Goal: Find specific page/section: Find specific page/section

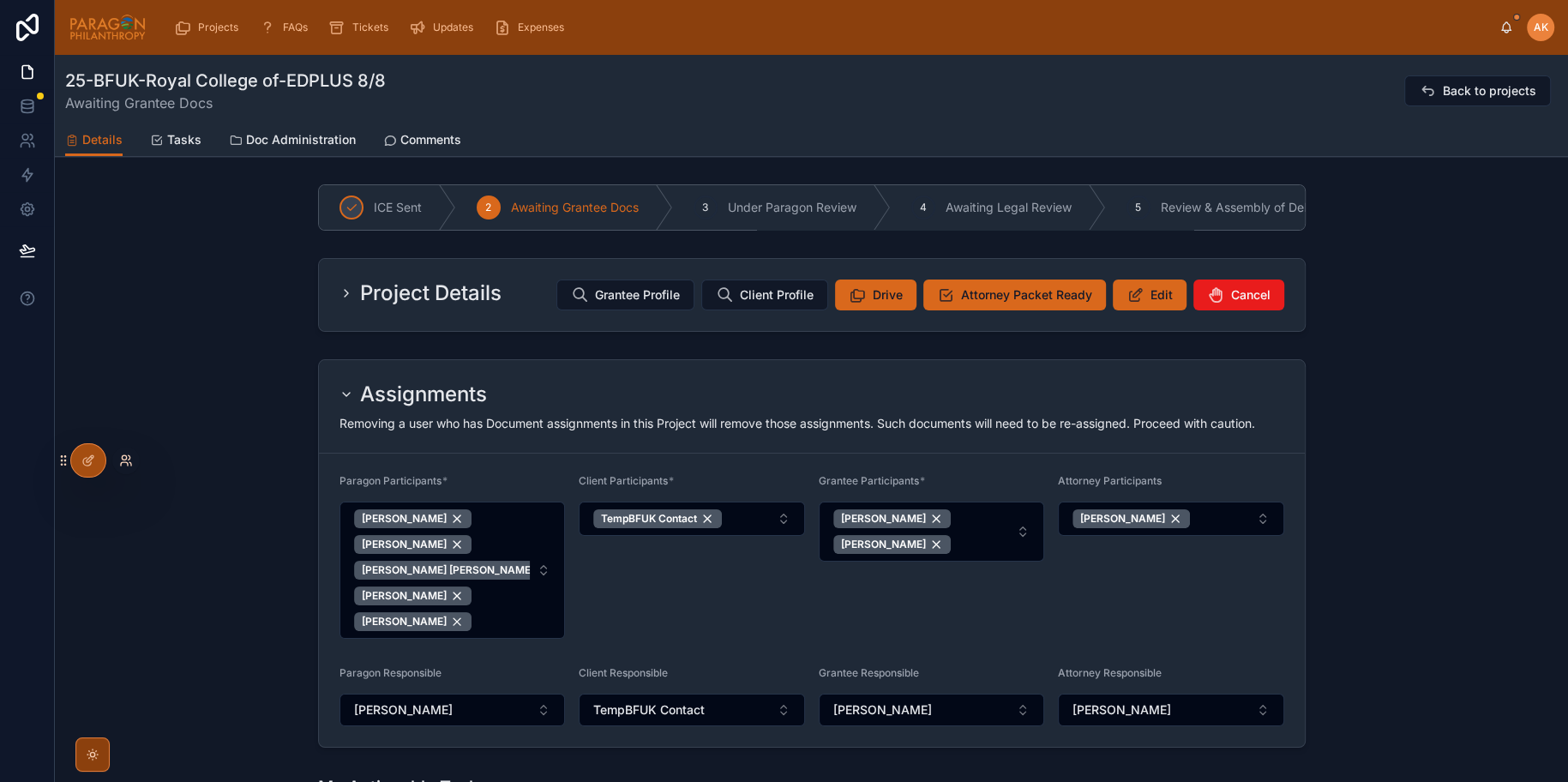
click at [128, 463] on icon at bounding box center [125, 461] width 14 height 14
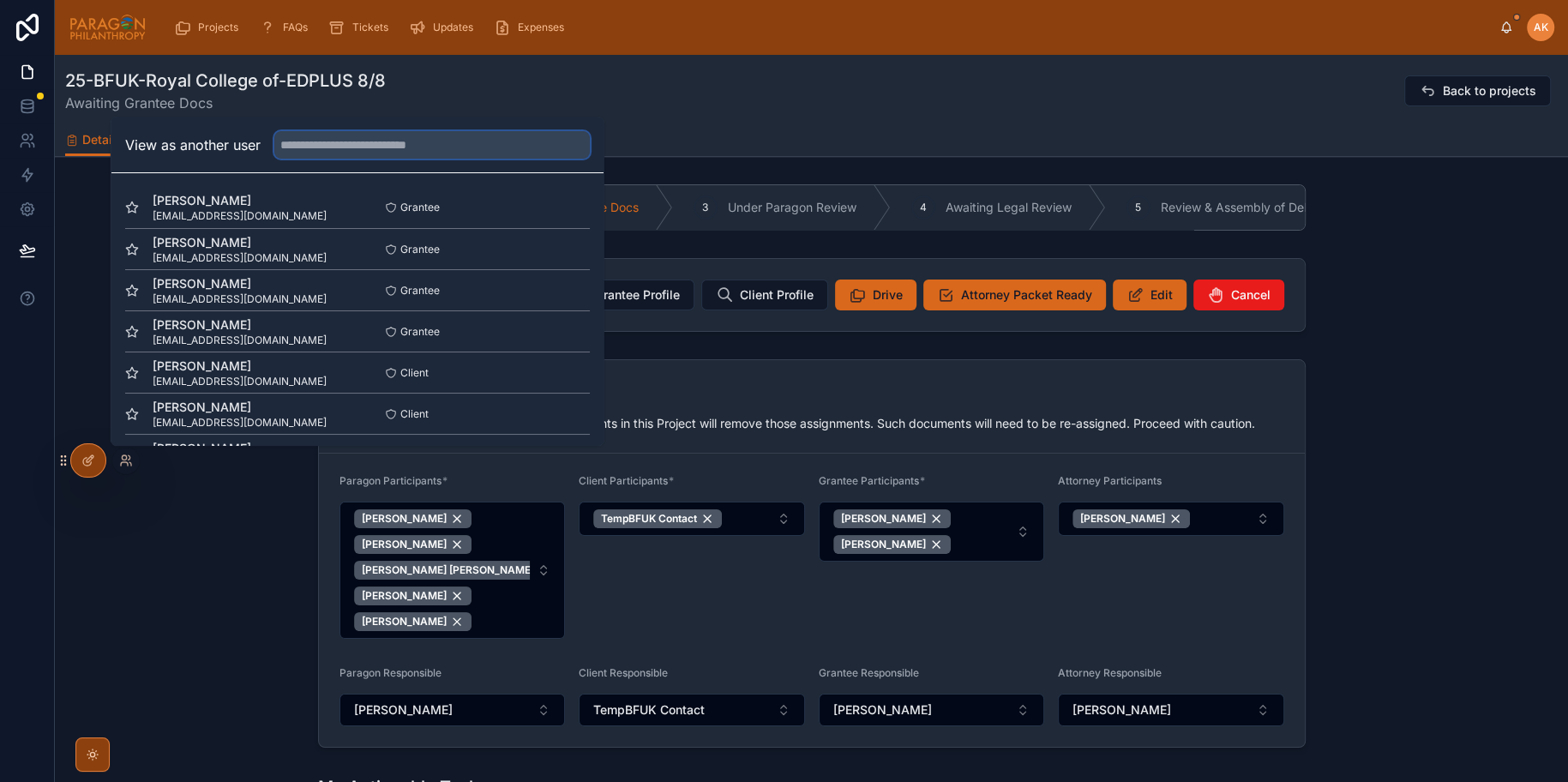
click at [372, 142] on input "text" at bounding box center [432, 145] width 316 height 27
click at [200, 25] on span "Projects" at bounding box center [218, 27] width 40 height 14
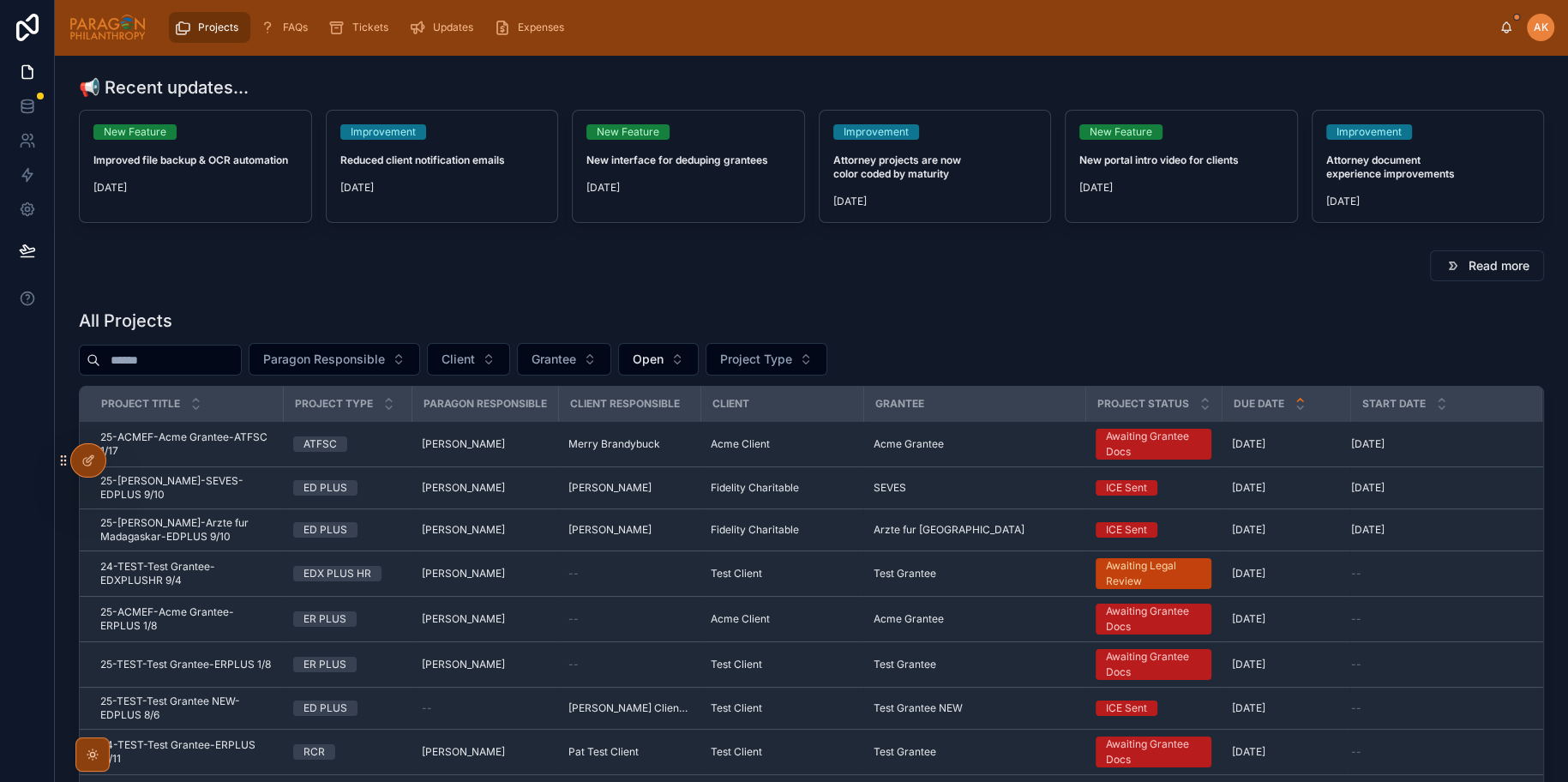
click at [181, 359] on input "text" at bounding box center [171, 360] width 141 height 24
click at [475, 357] on span "Client" at bounding box center [458, 359] width 34 height 17
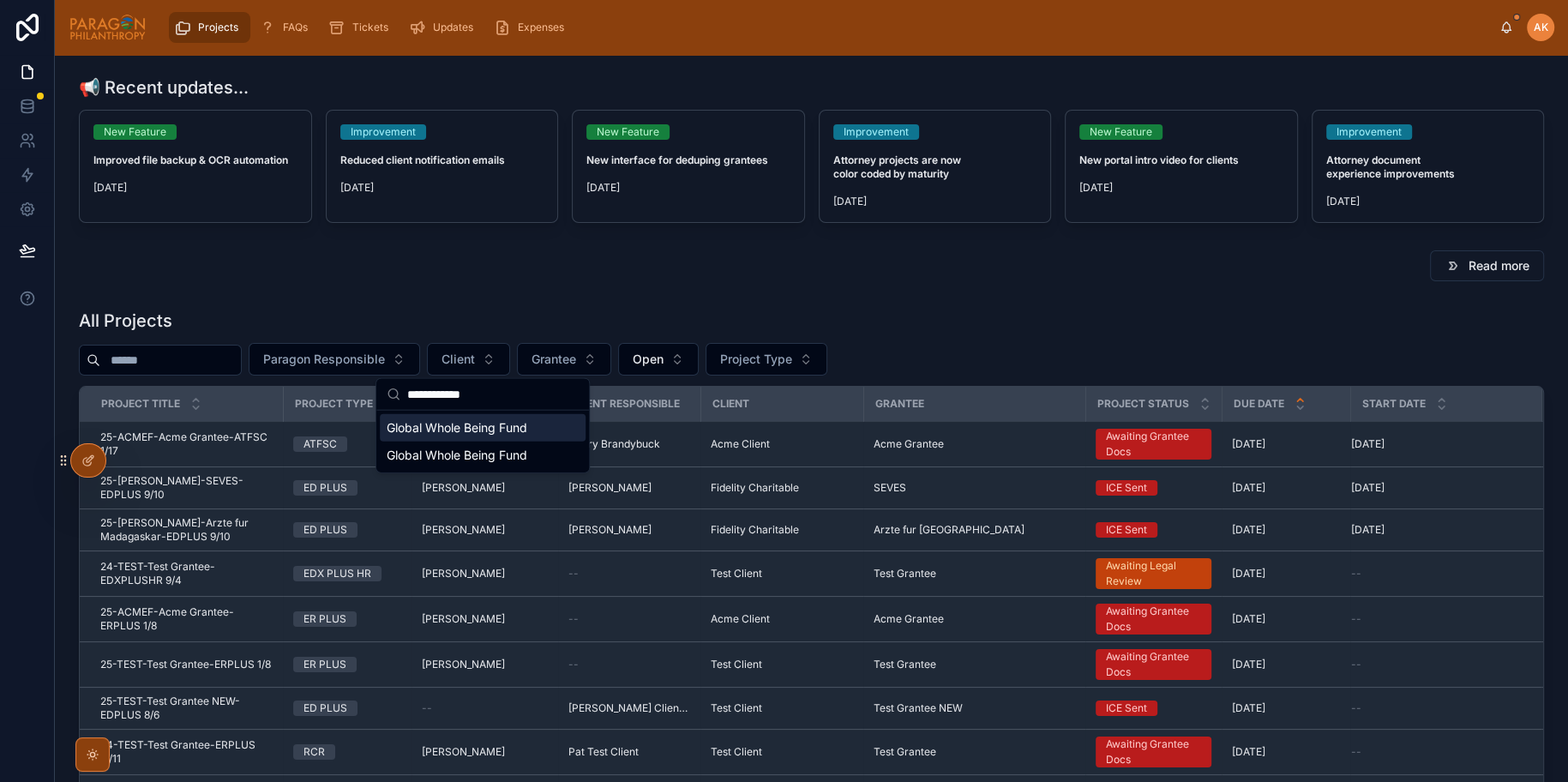
type input "**********"
click at [474, 428] on span "Global Whole Being Fund" at bounding box center [457, 428] width 141 height 17
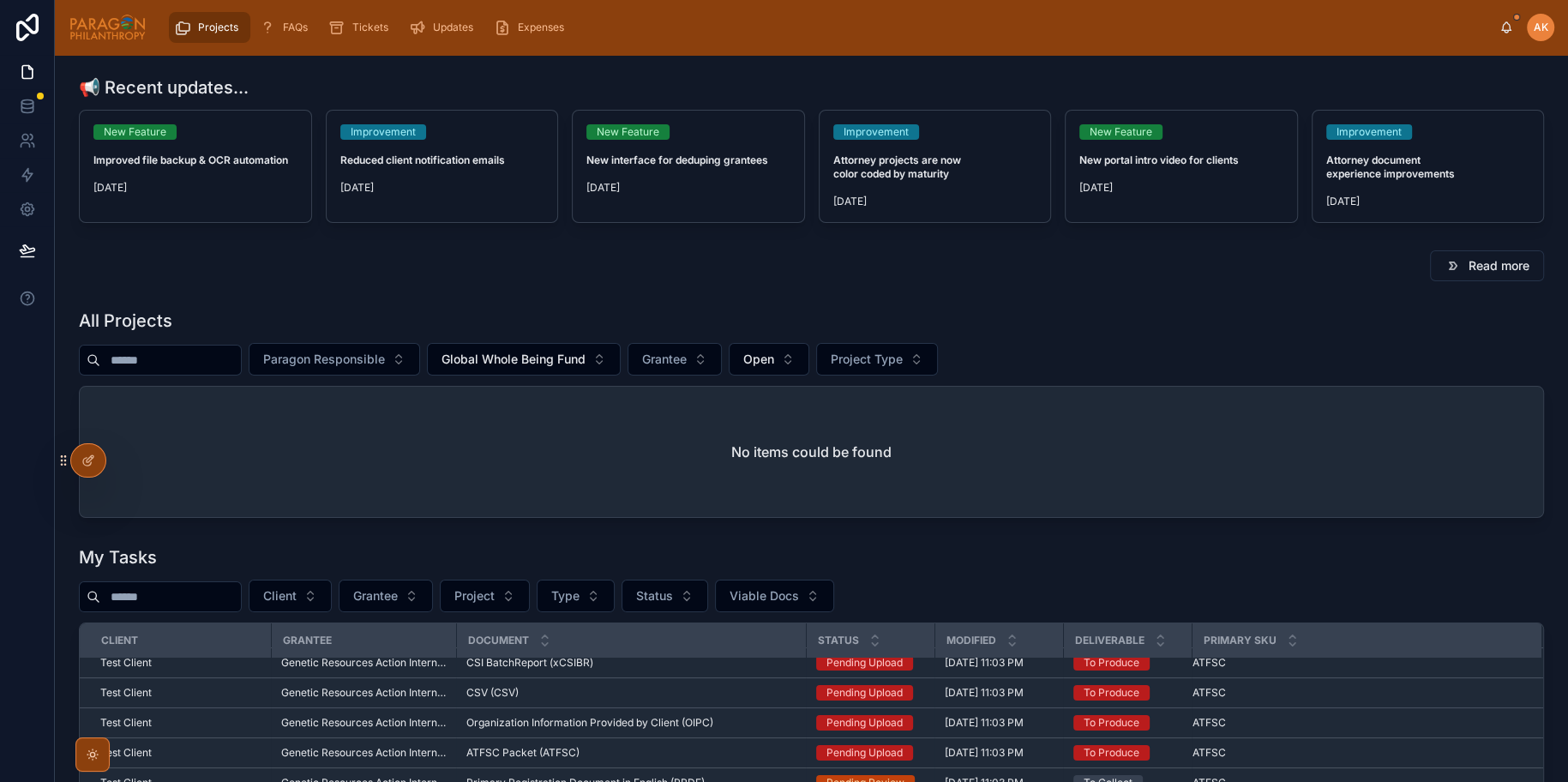
scroll to position [320, 0]
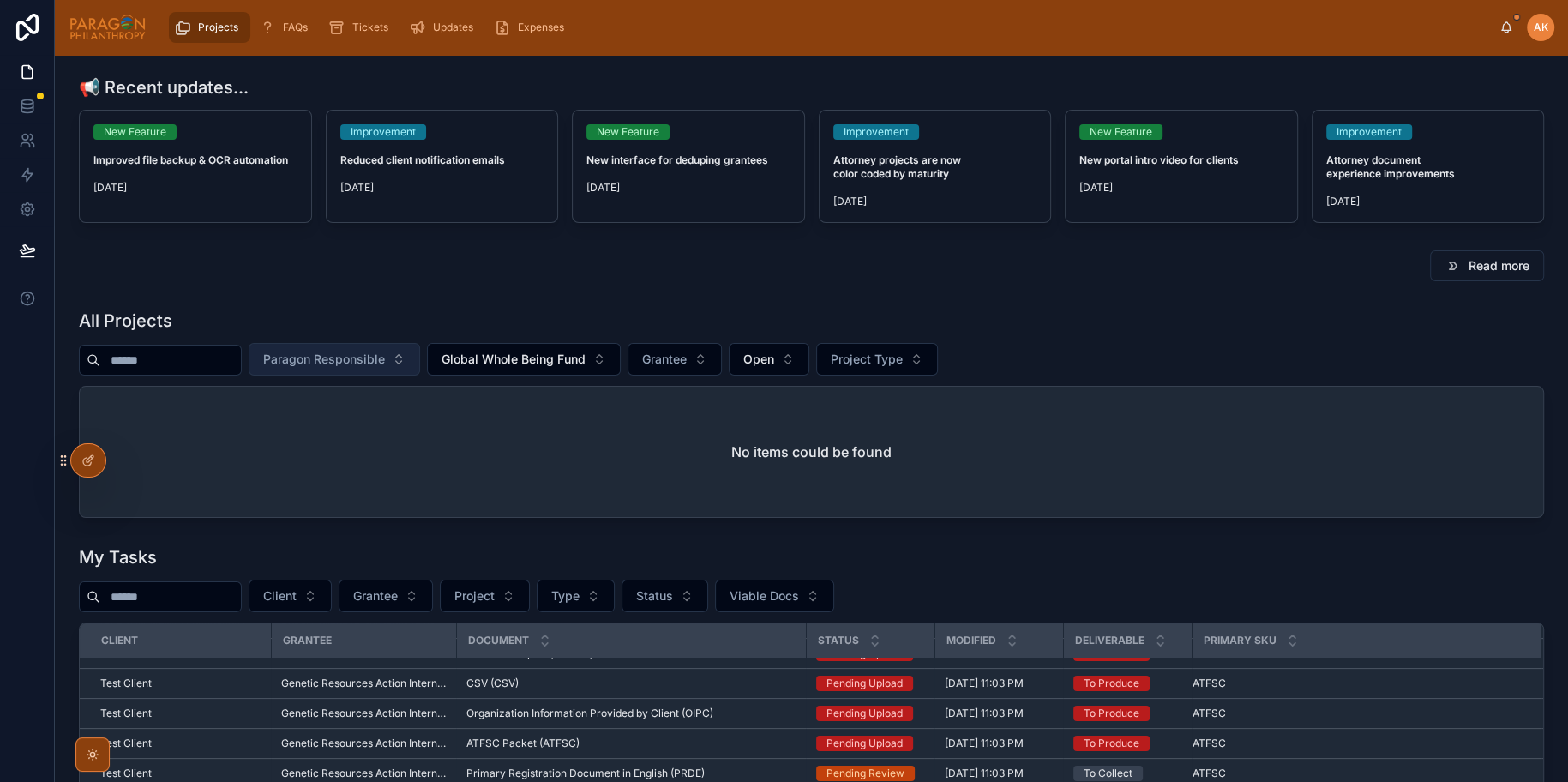
click at [361, 359] on span "Paragon Responsible" at bounding box center [324, 359] width 122 height 17
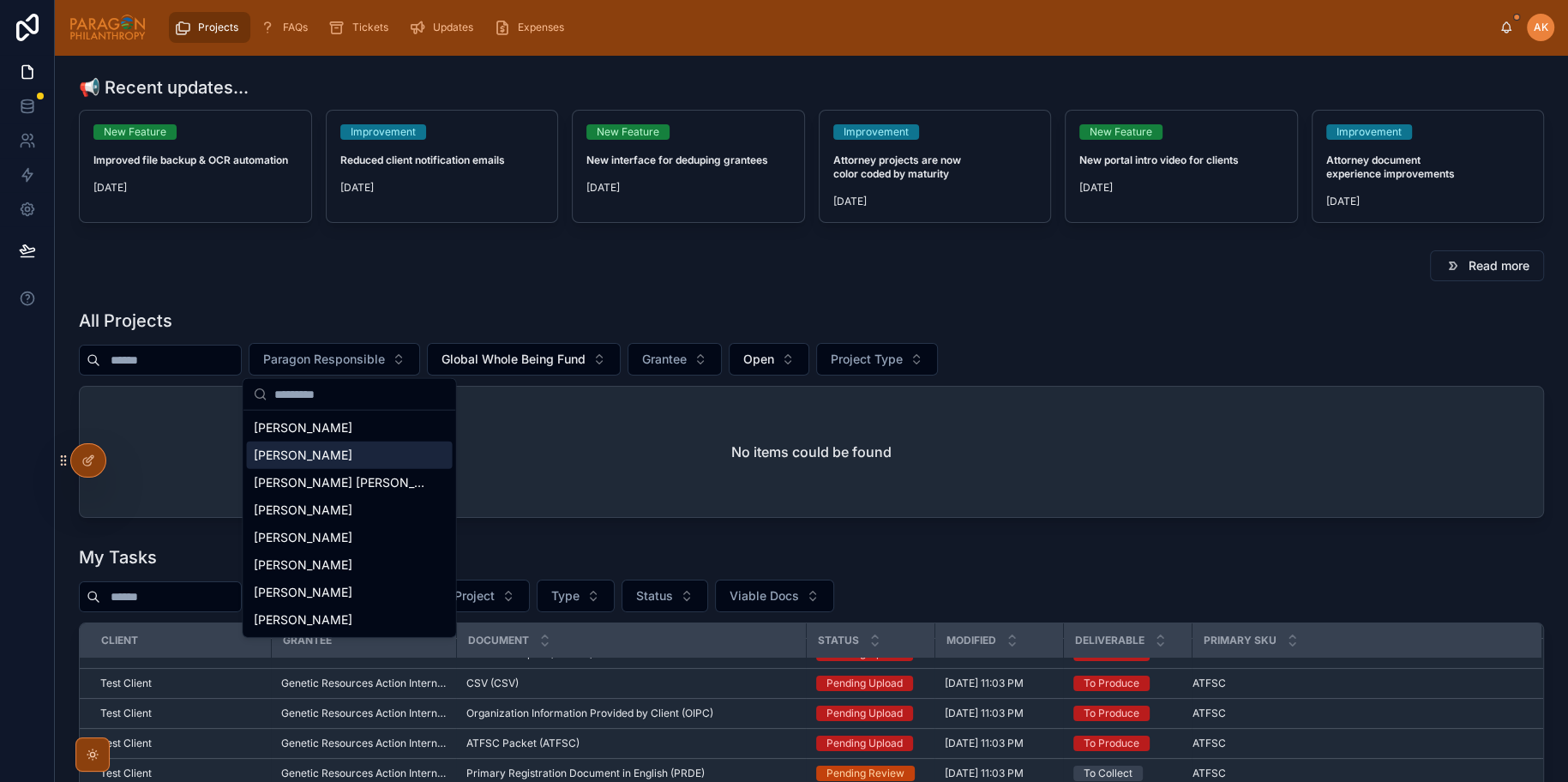
click at [352, 451] on span "[PERSON_NAME]" at bounding box center [303, 455] width 99 height 17
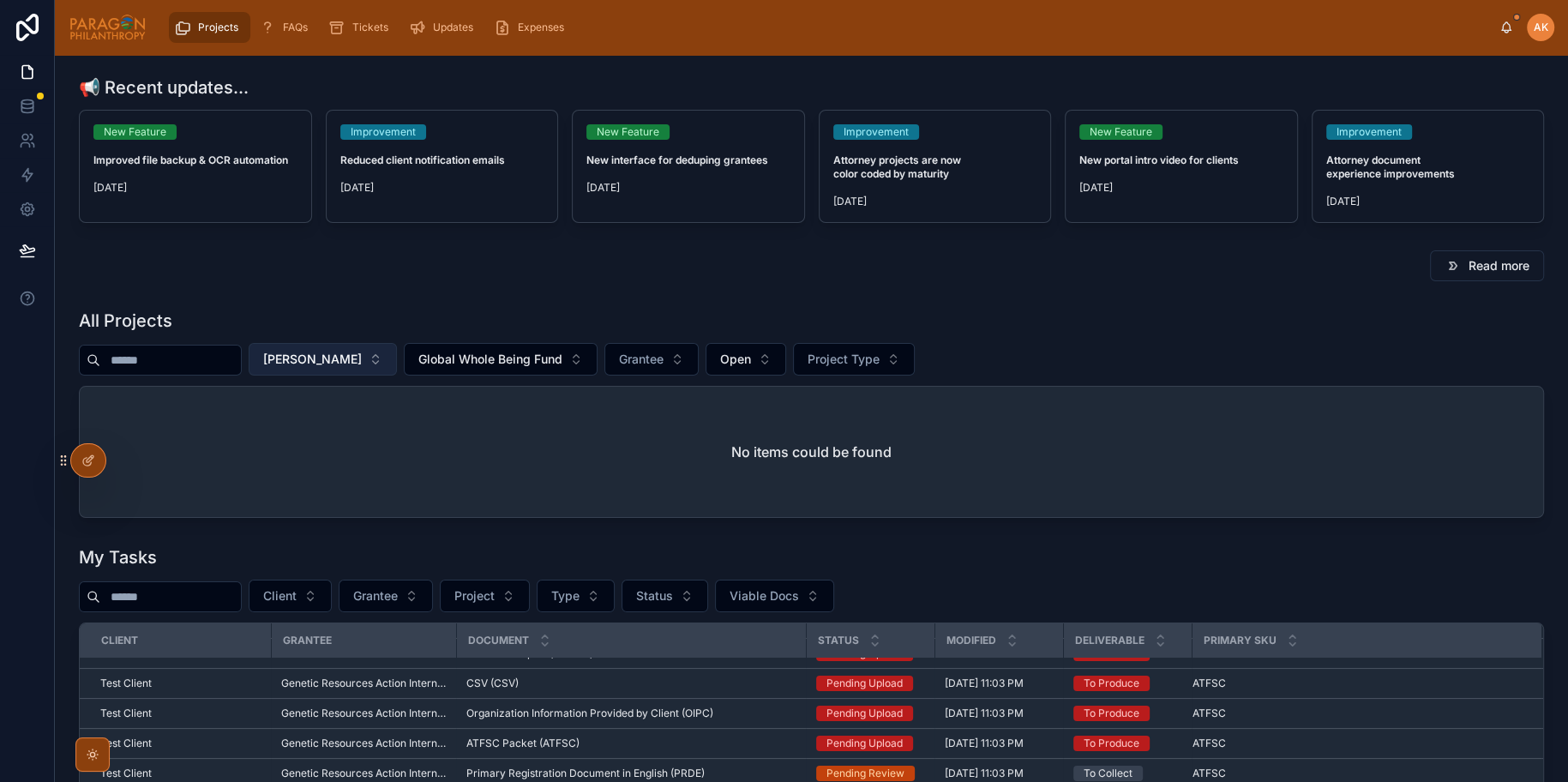
click at [341, 354] on span "[PERSON_NAME]" at bounding box center [313, 359] width 99 height 17
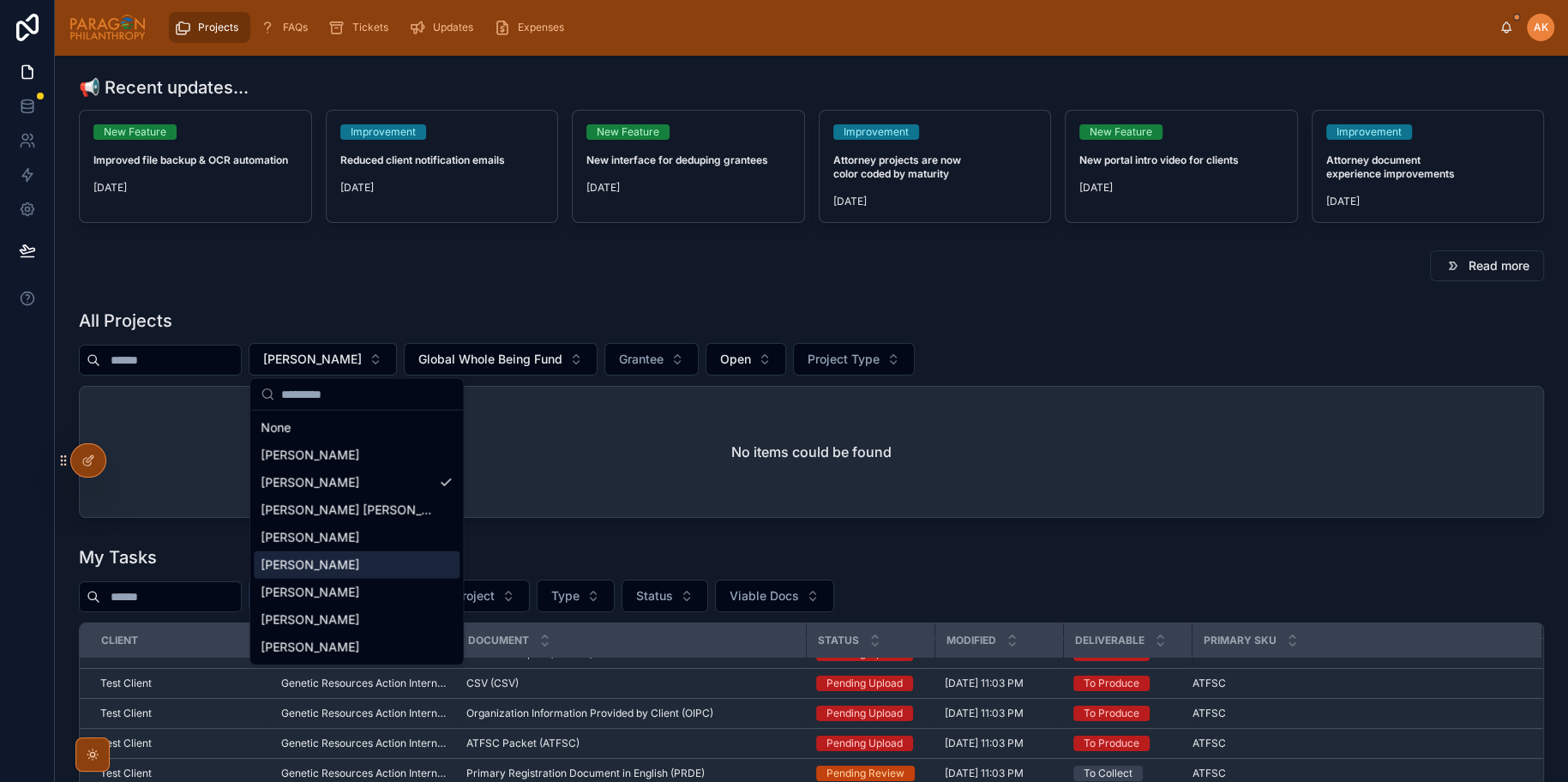
click at [307, 567] on span "[PERSON_NAME]" at bounding box center [310, 565] width 99 height 17
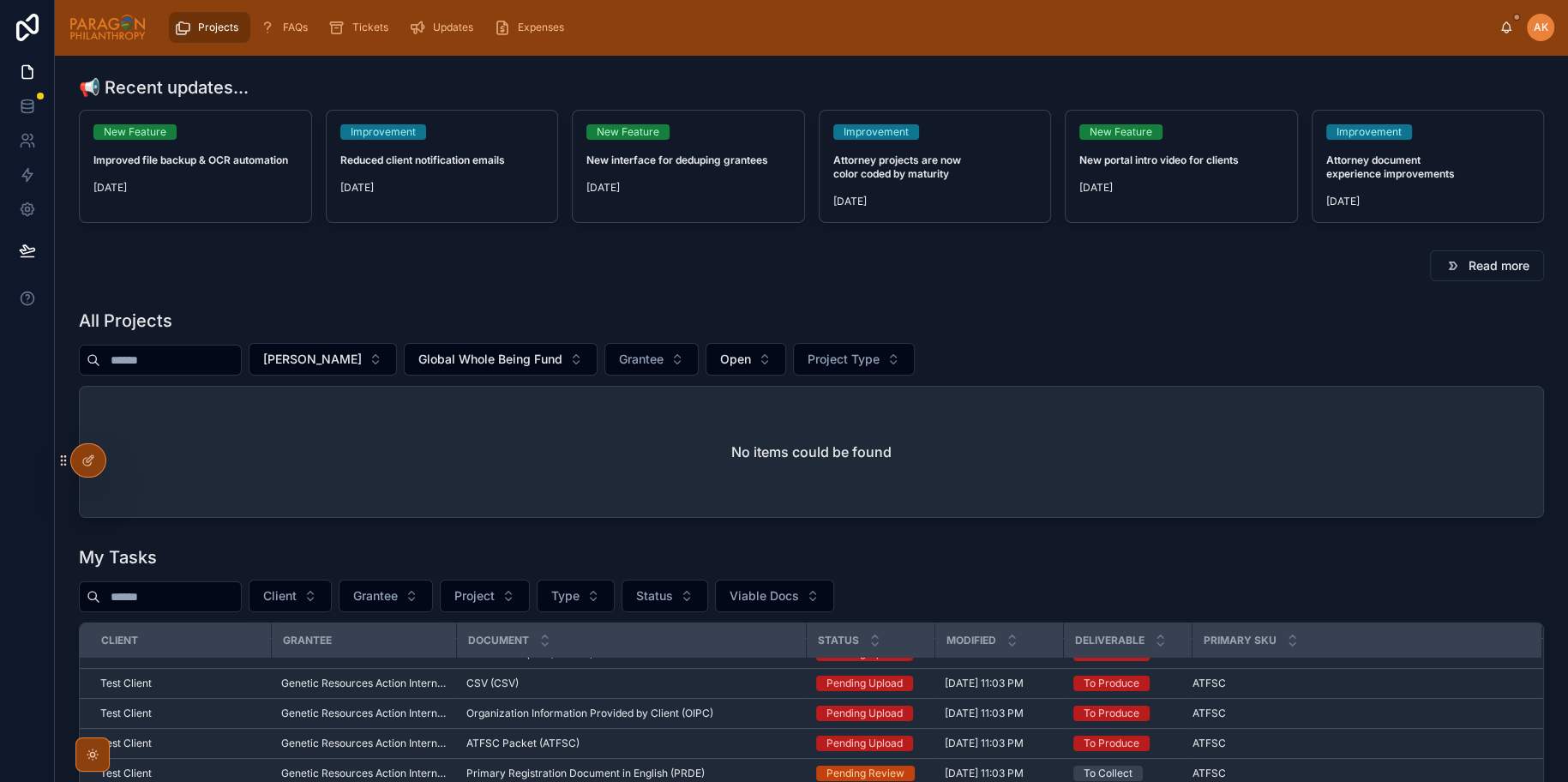
click at [514, 286] on div "Read more" at bounding box center [811, 266] width 1486 height 45
